Goal: Task Accomplishment & Management: Use online tool/utility

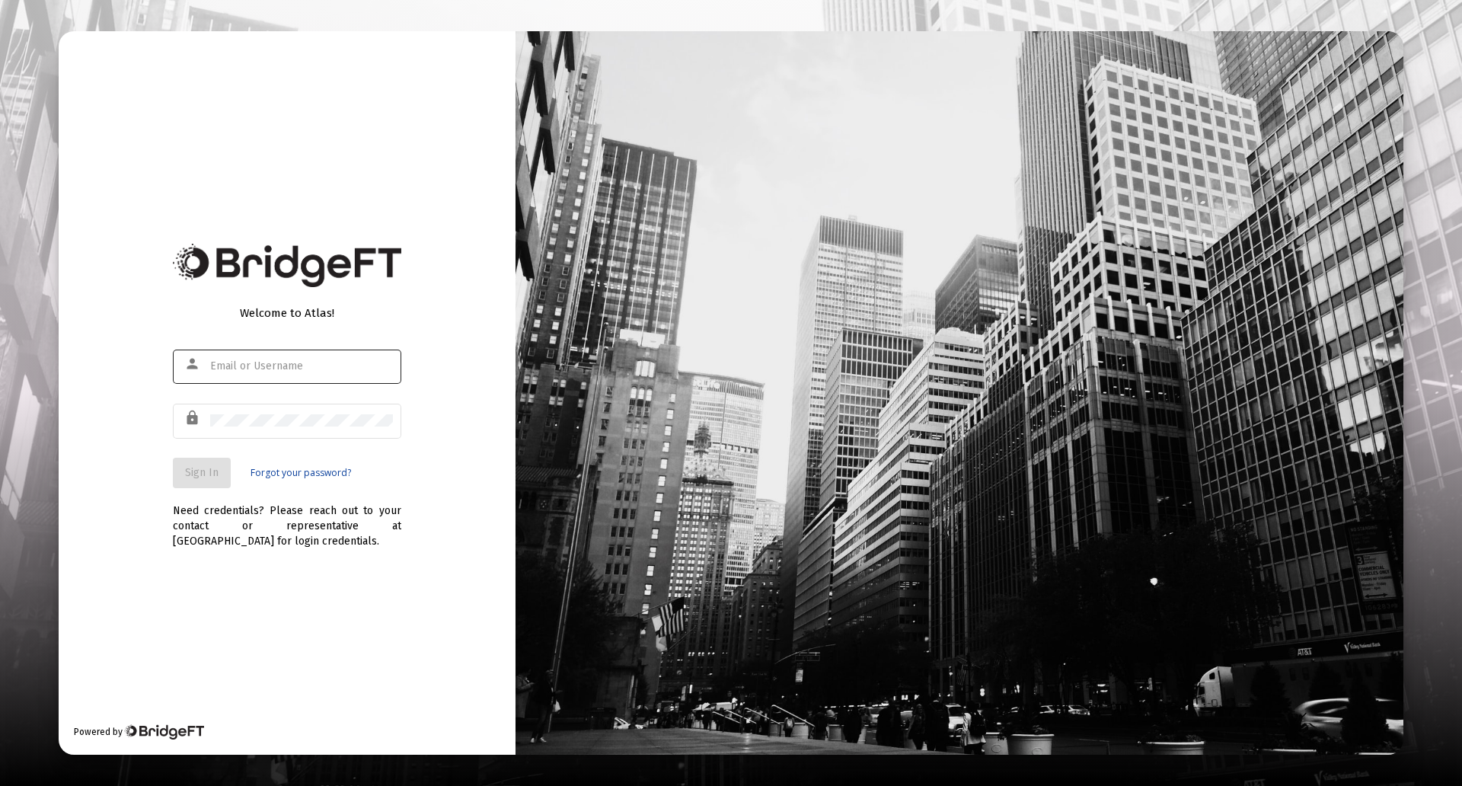
click at [241, 356] on div at bounding box center [301, 365] width 183 height 37
type input "[PERSON_NAME][EMAIL_ADDRESS][PERSON_NAME][DOMAIN_NAME]"
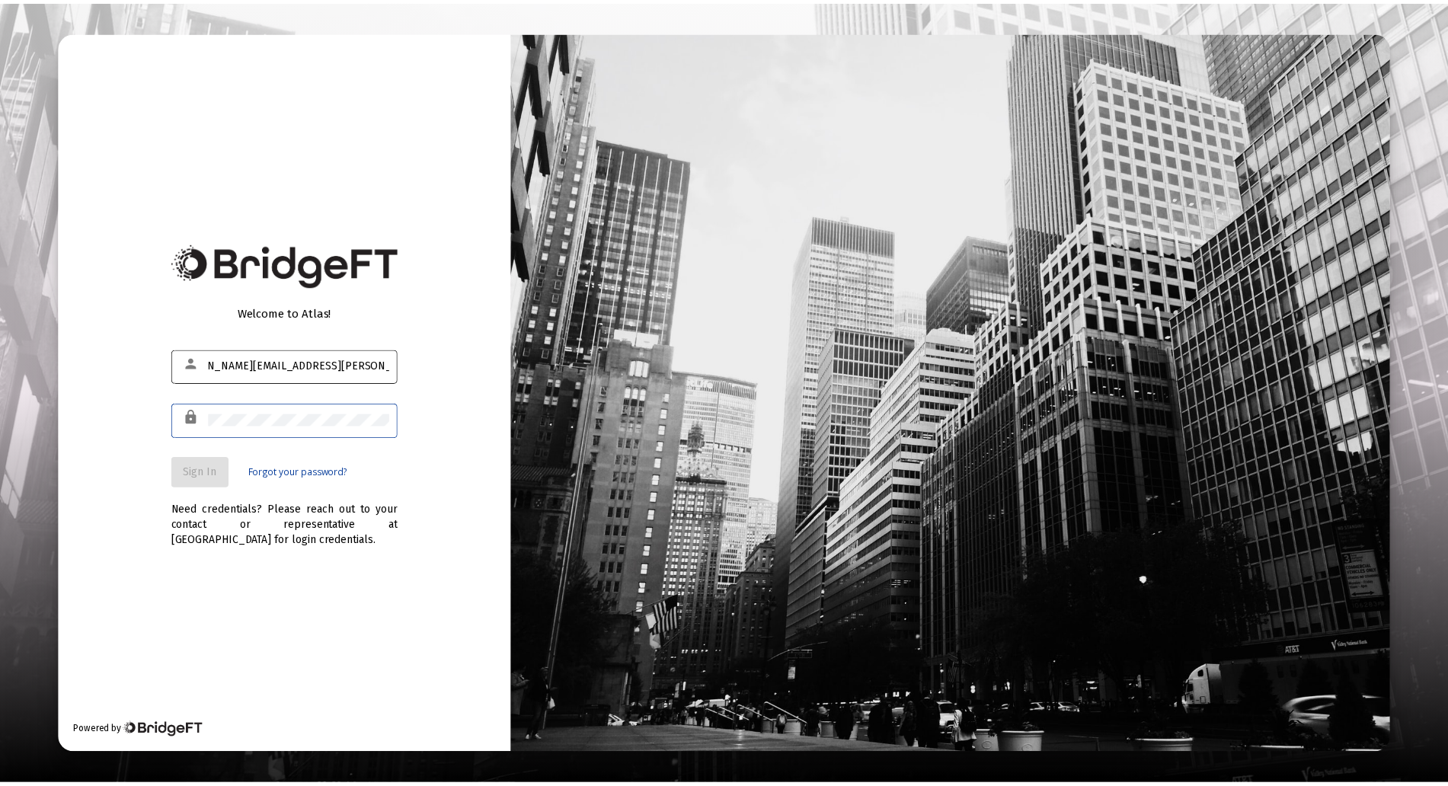
scroll to position [0, 0]
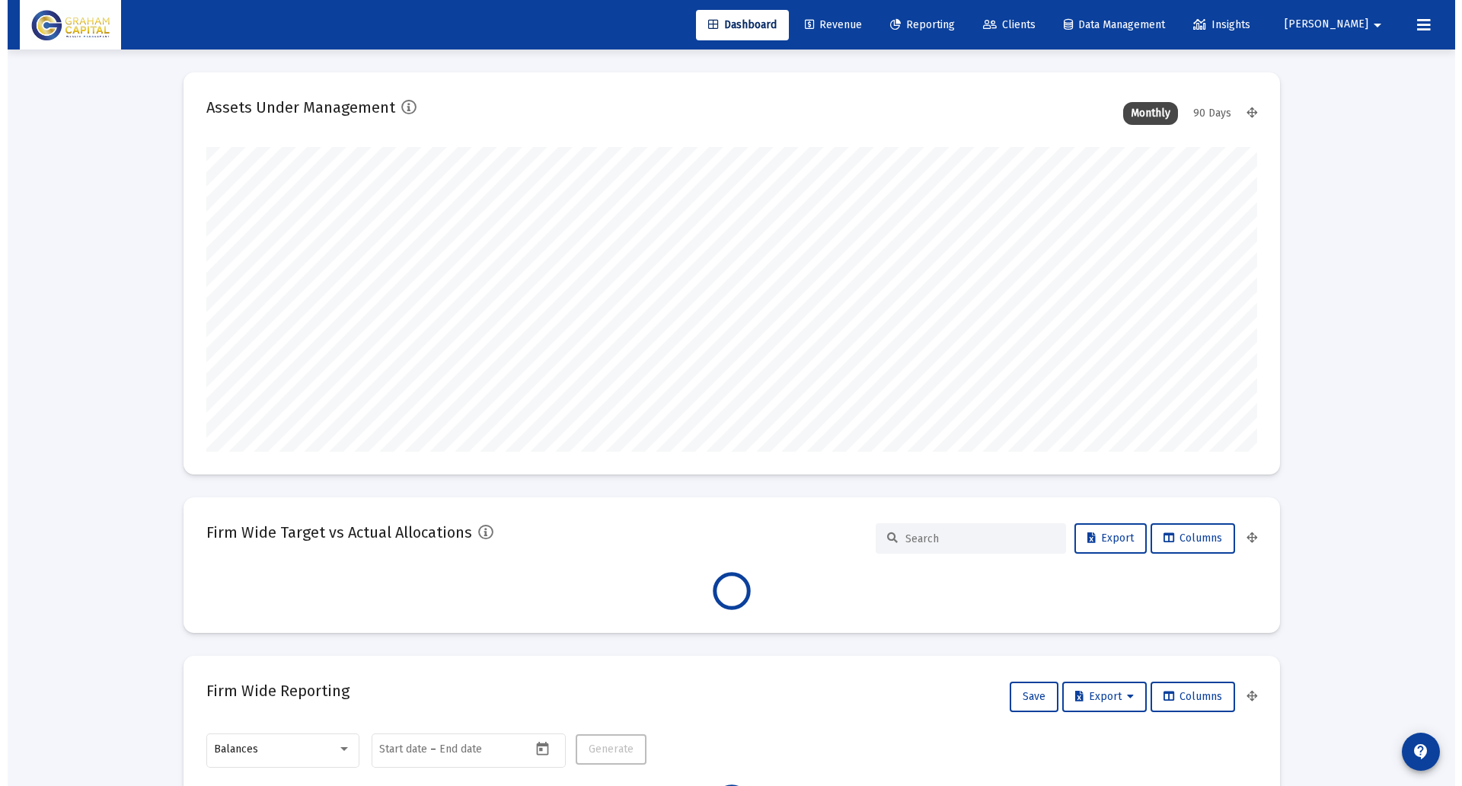
scroll to position [305, 566]
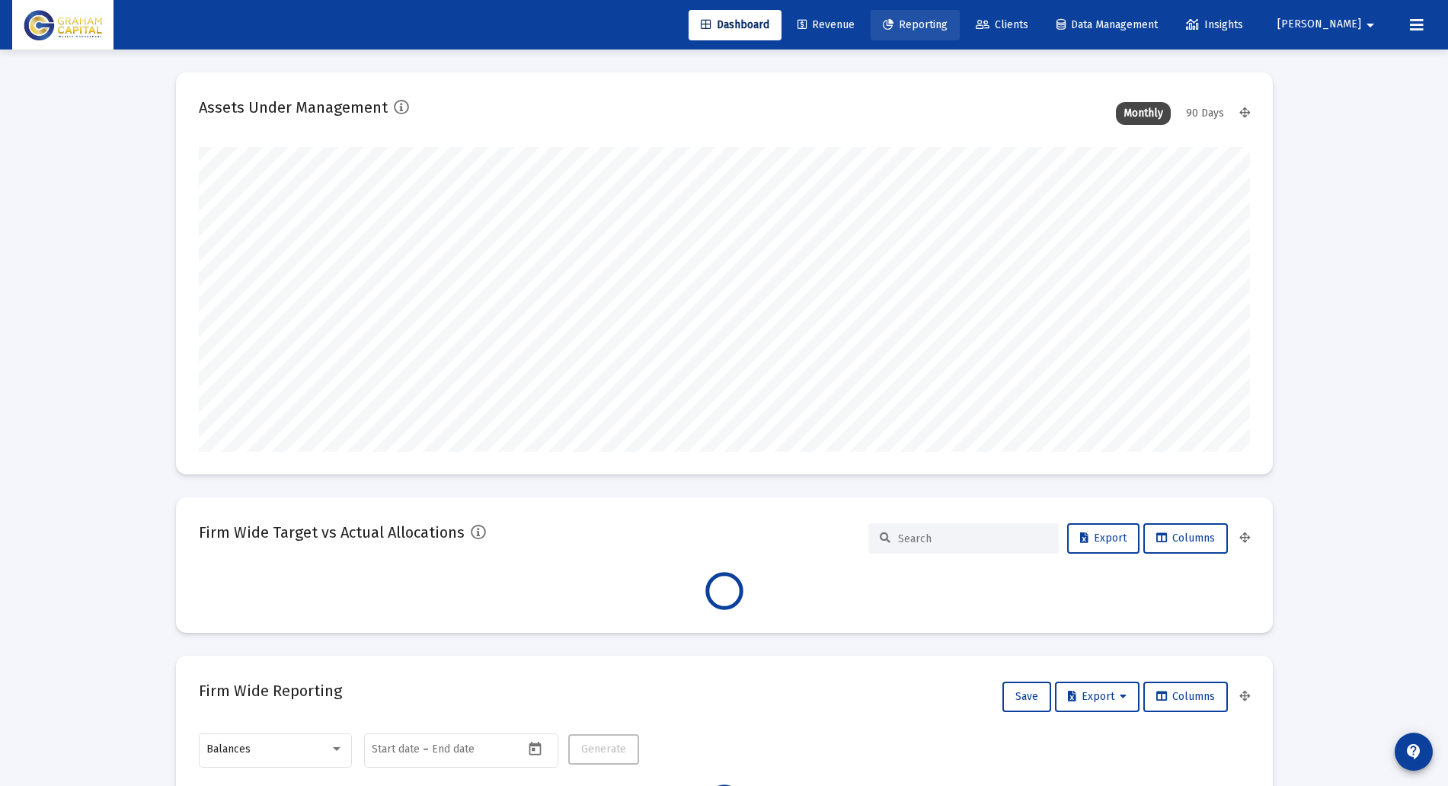
click at [941, 26] on span "Reporting" at bounding box center [915, 24] width 65 height 13
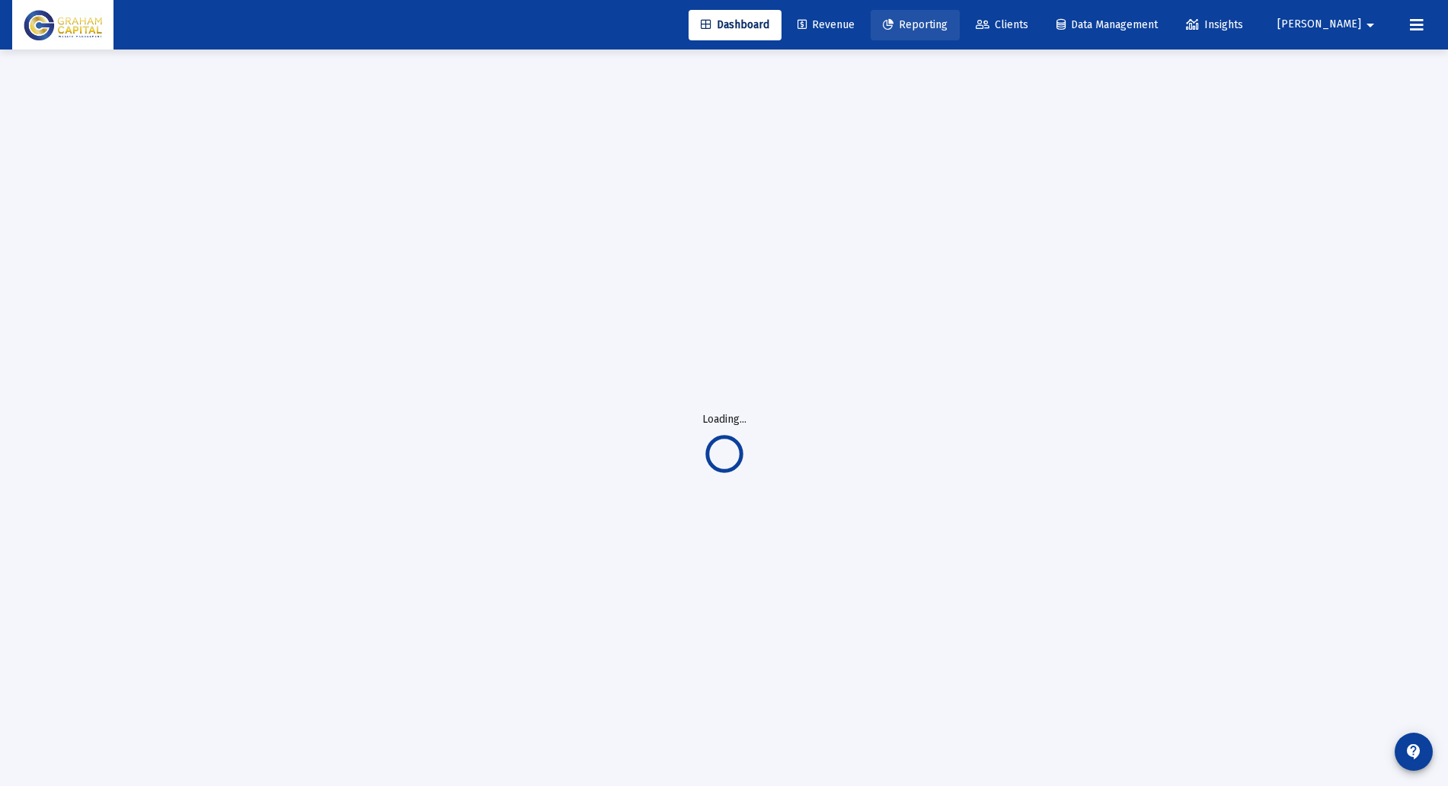
click at [941, 26] on span "Reporting" at bounding box center [915, 24] width 65 height 13
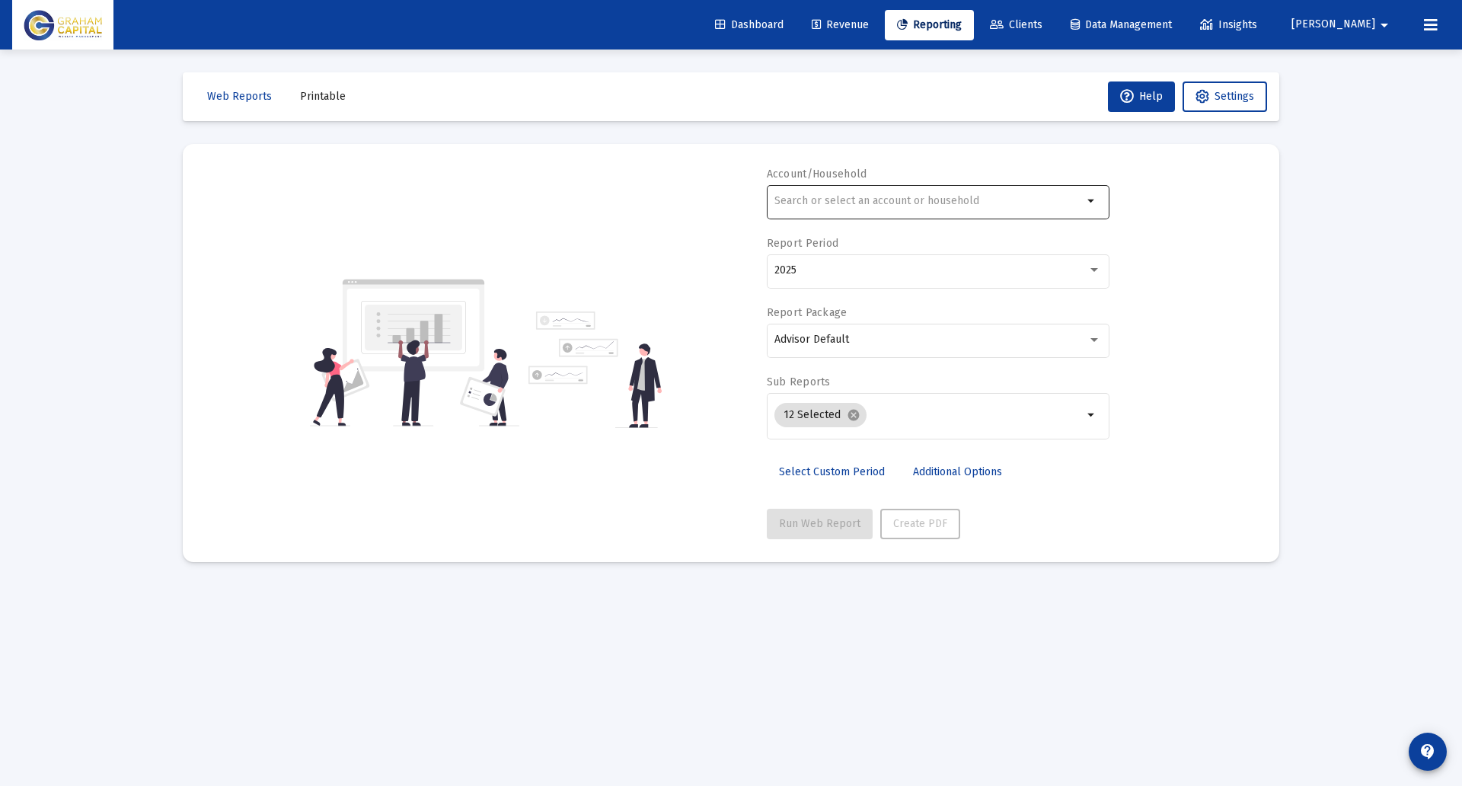
click at [826, 200] on input "text" at bounding box center [929, 201] width 308 height 12
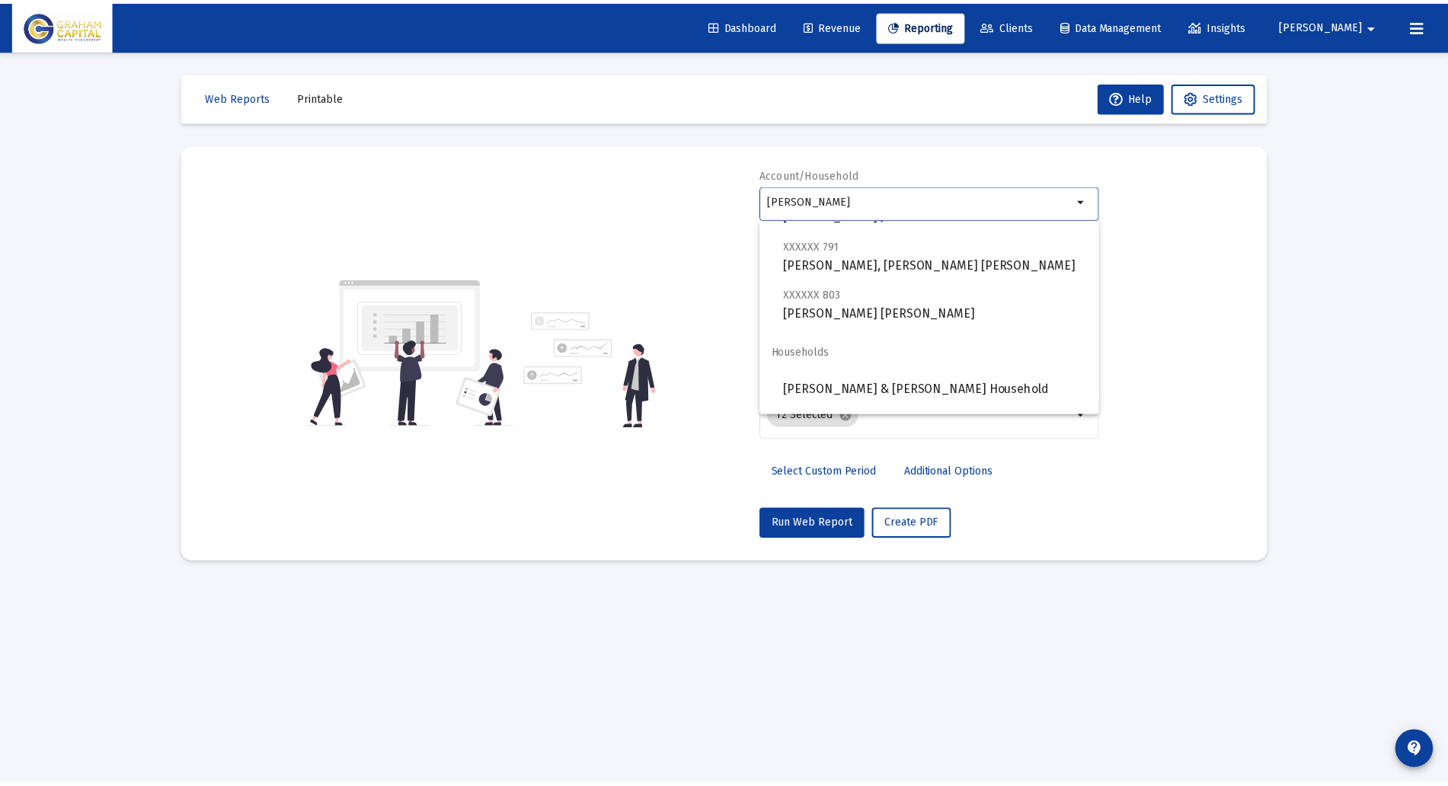
scroll to position [244, 0]
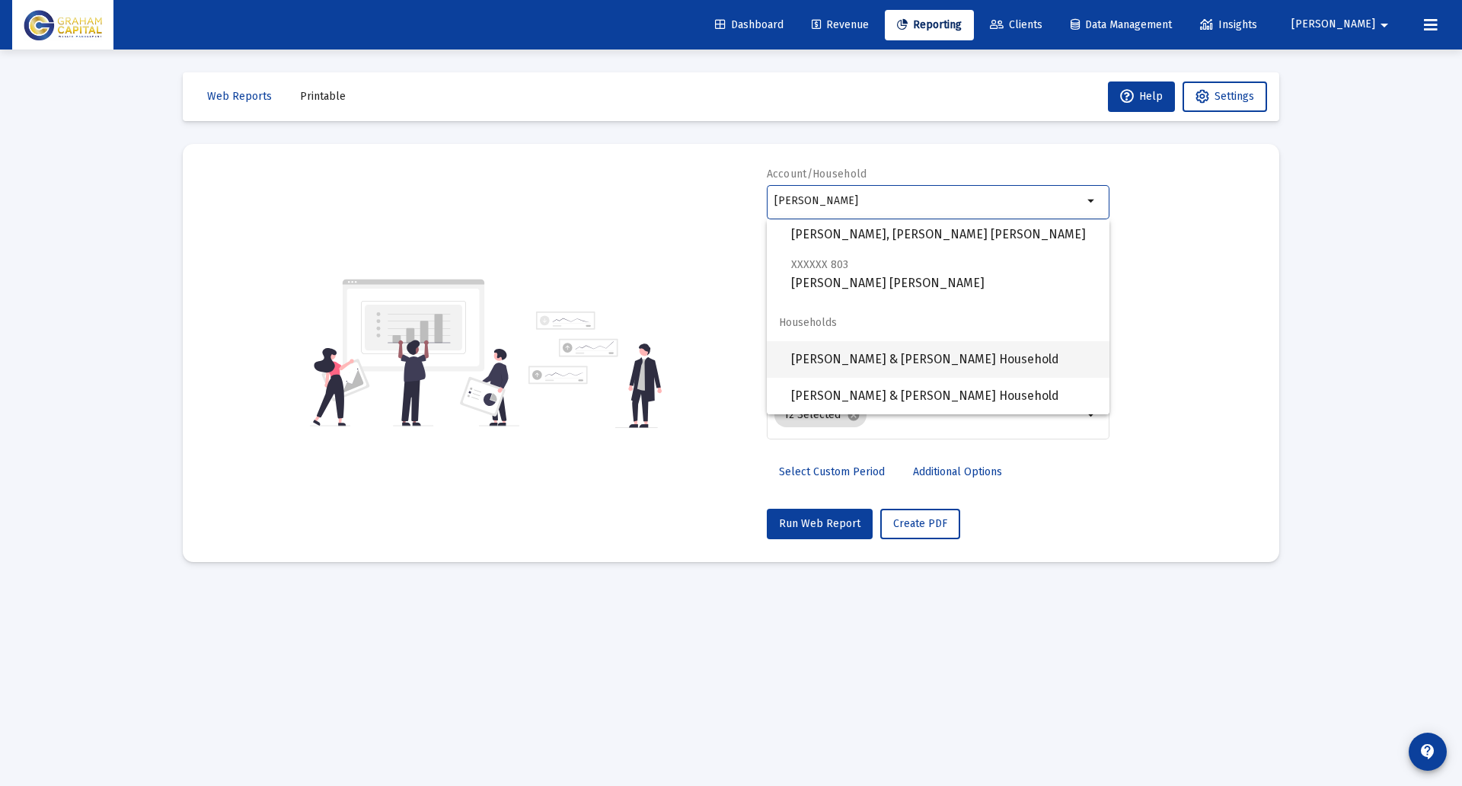
click at [906, 359] on span "[PERSON_NAME] & [PERSON_NAME] Household" at bounding box center [944, 359] width 306 height 37
type input "[PERSON_NAME] & [PERSON_NAME] Household"
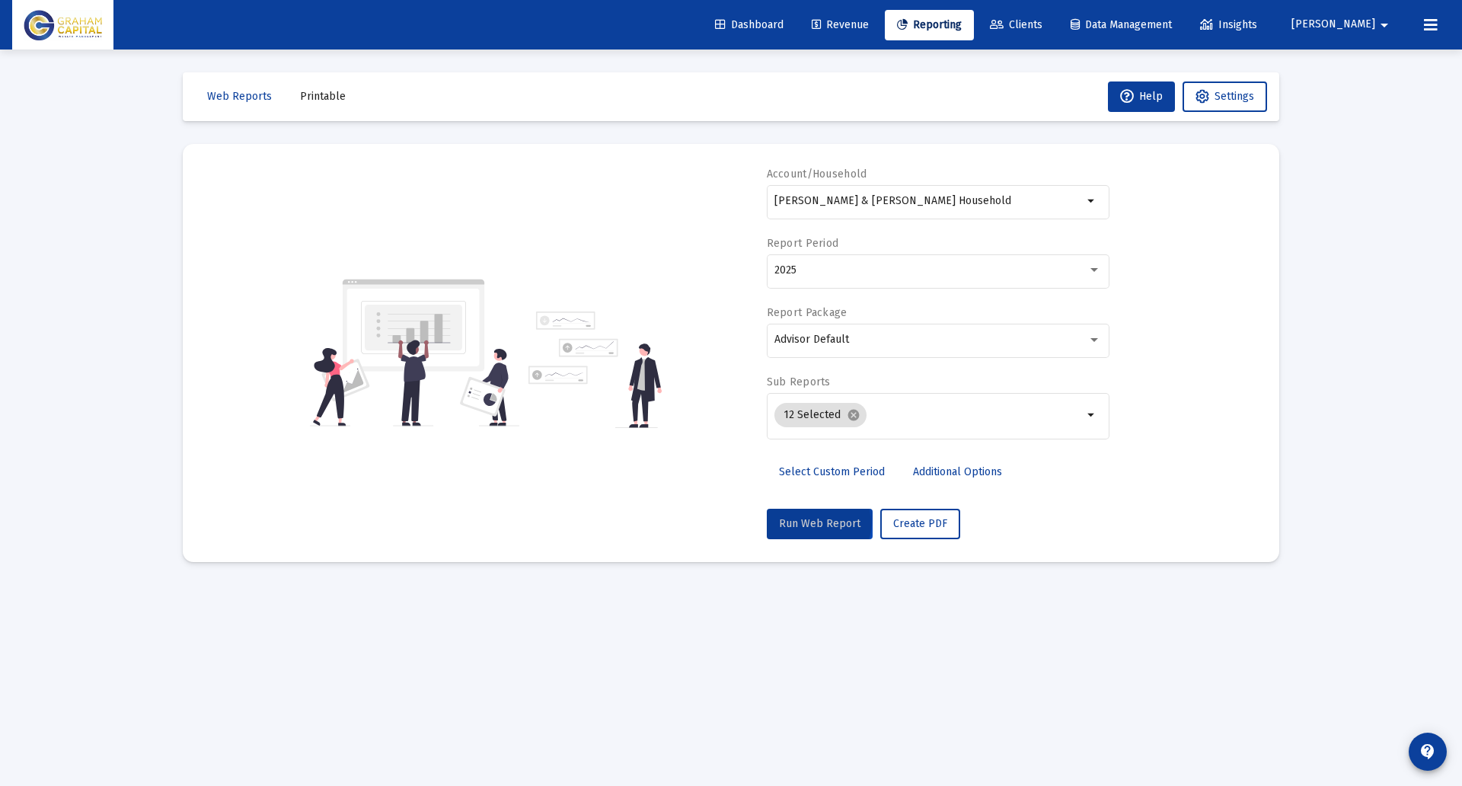
drag, startPoint x: 804, startPoint y: 516, endPoint x: 788, endPoint y: 527, distance: 18.6
click at [788, 527] on span "Run Web Report" at bounding box center [819, 523] width 81 height 13
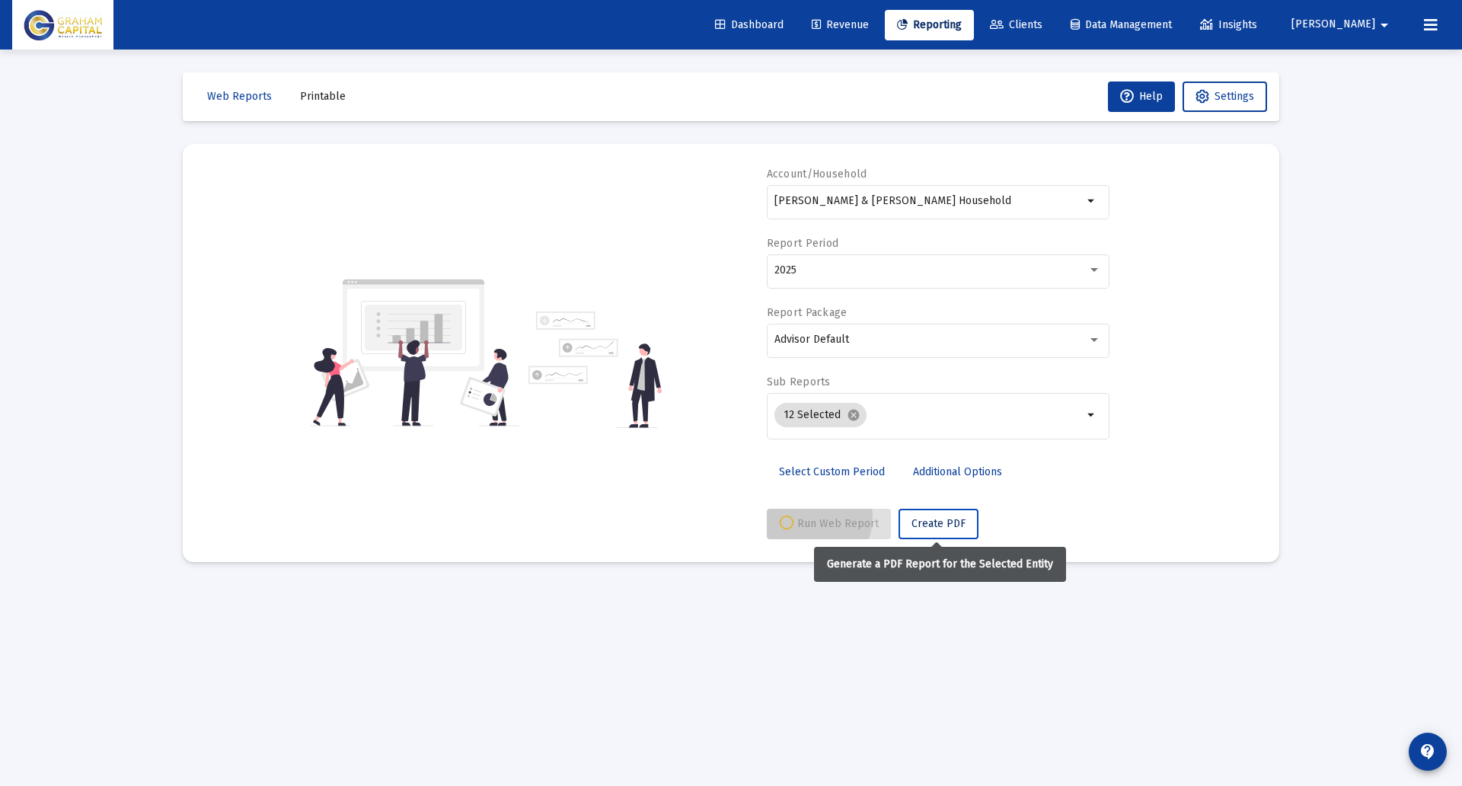
click at [918, 526] on span "Create PDF" at bounding box center [939, 523] width 54 height 13
select select "View all"
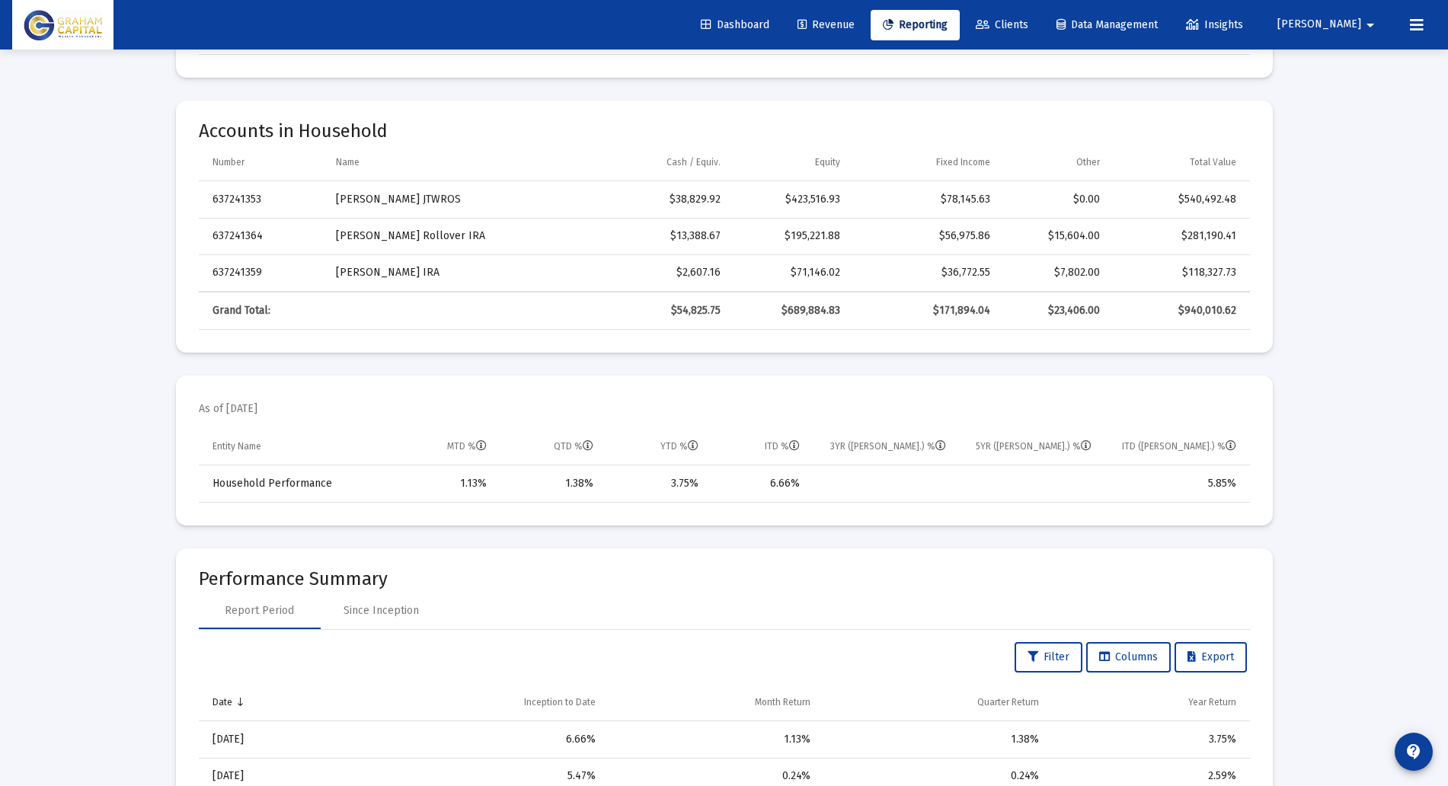
scroll to position [0, 0]
